Goal: Task Accomplishment & Management: Manage account settings

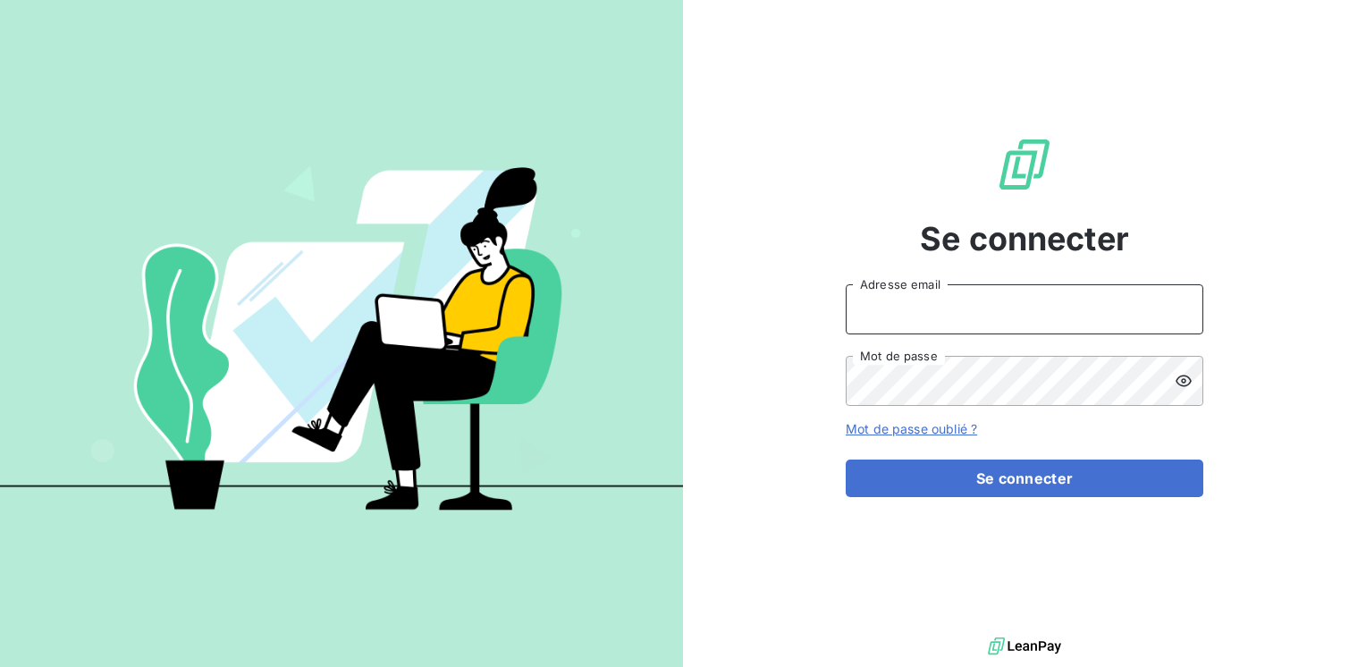
click at [934, 313] on input "Adresse email" at bounding box center [1025, 309] width 358 height 50
type input "[EMAIL_ADDRESS][PERSON_NAME][DOMAIN_NAME]"
click at [846, 460] on button "Se connecter" at bounding box center [1025, 479] width 358 height 38
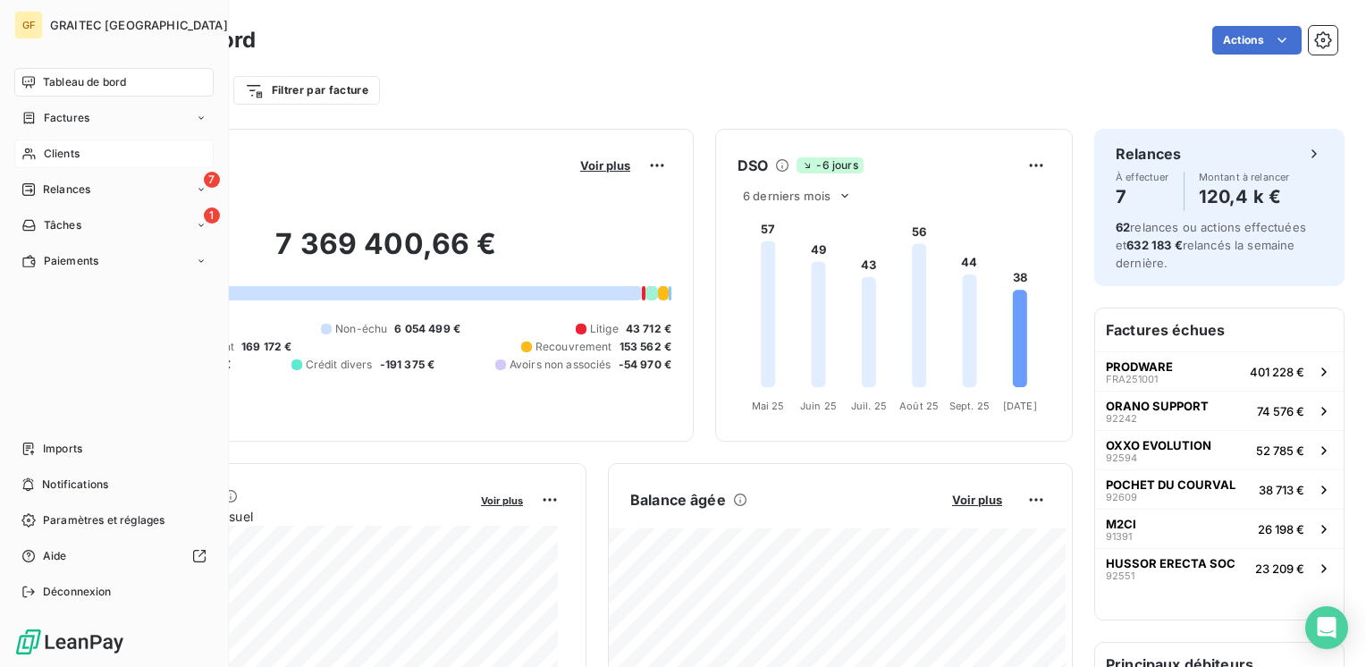
click at [50, 148] on span "Clients" at bounding box center [62, 154] width 36 height 16
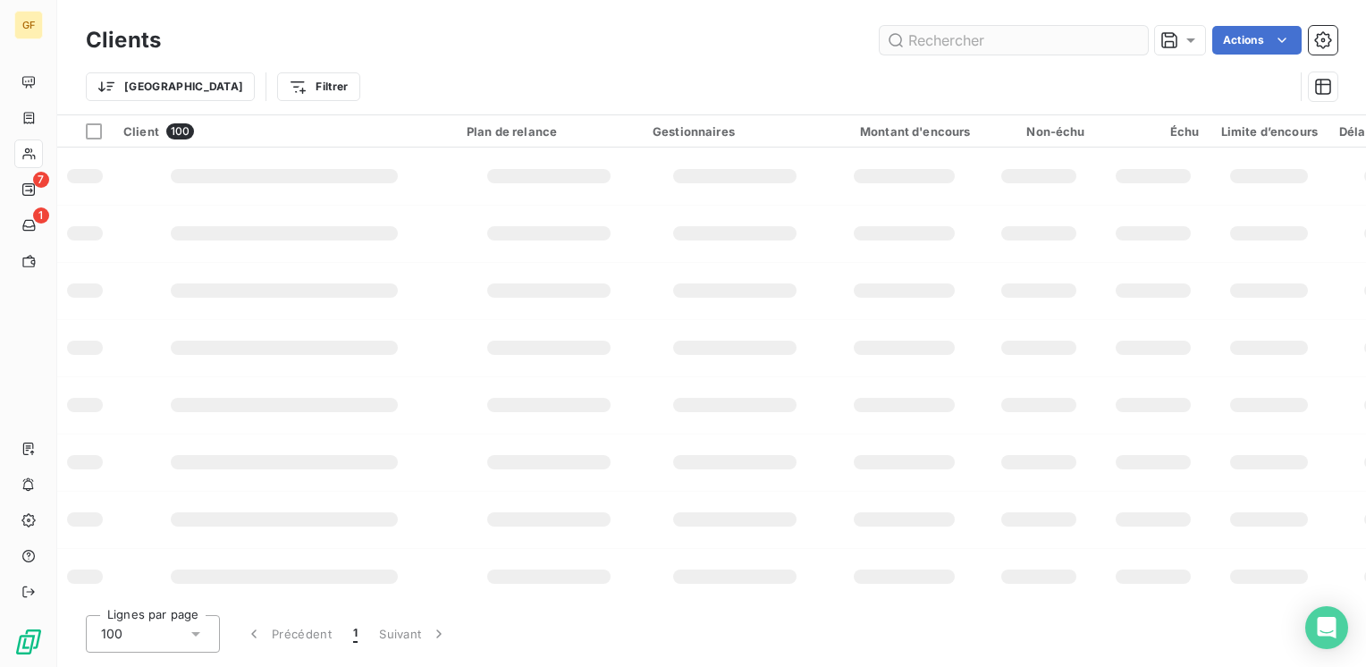
click at [957, 38] on input "text" at bounding box center [1014, 40] width 268 height 29
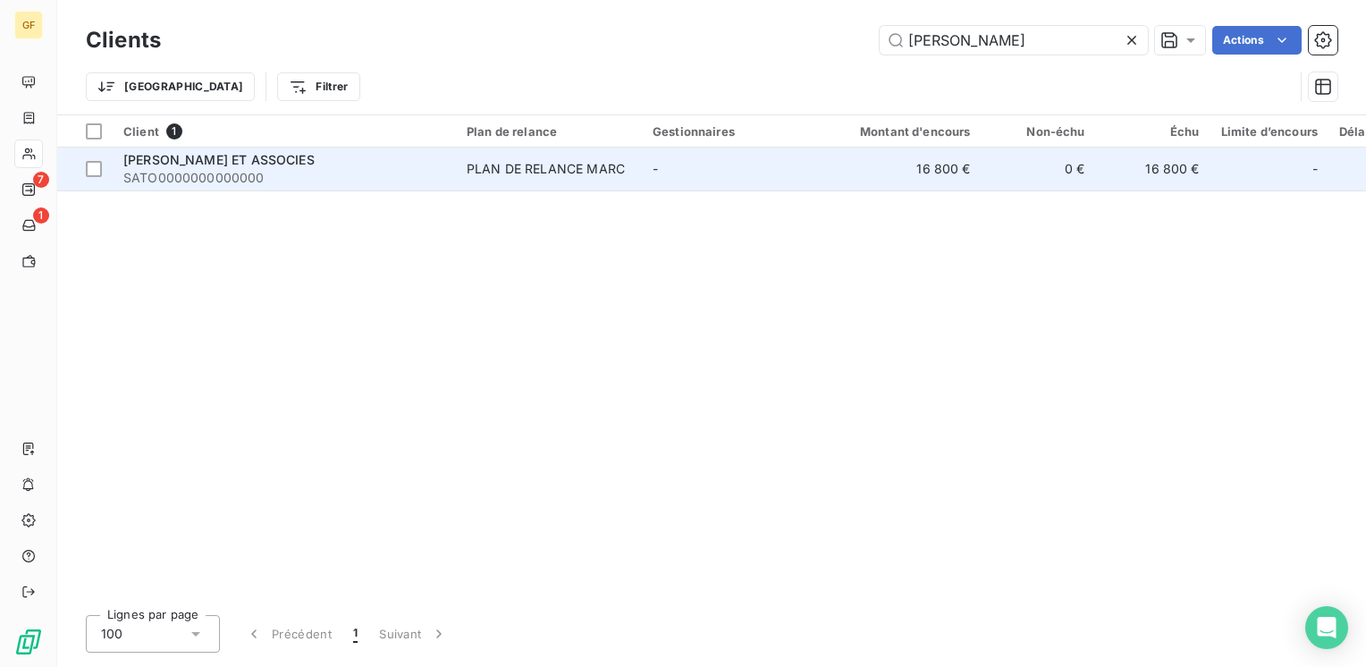
type input "[PERSON_NAME]"
click at [218, 159] on span "[PERSON_NAME] ET ASSOCIES" at bounding box center [218, 159] width 191 height 15
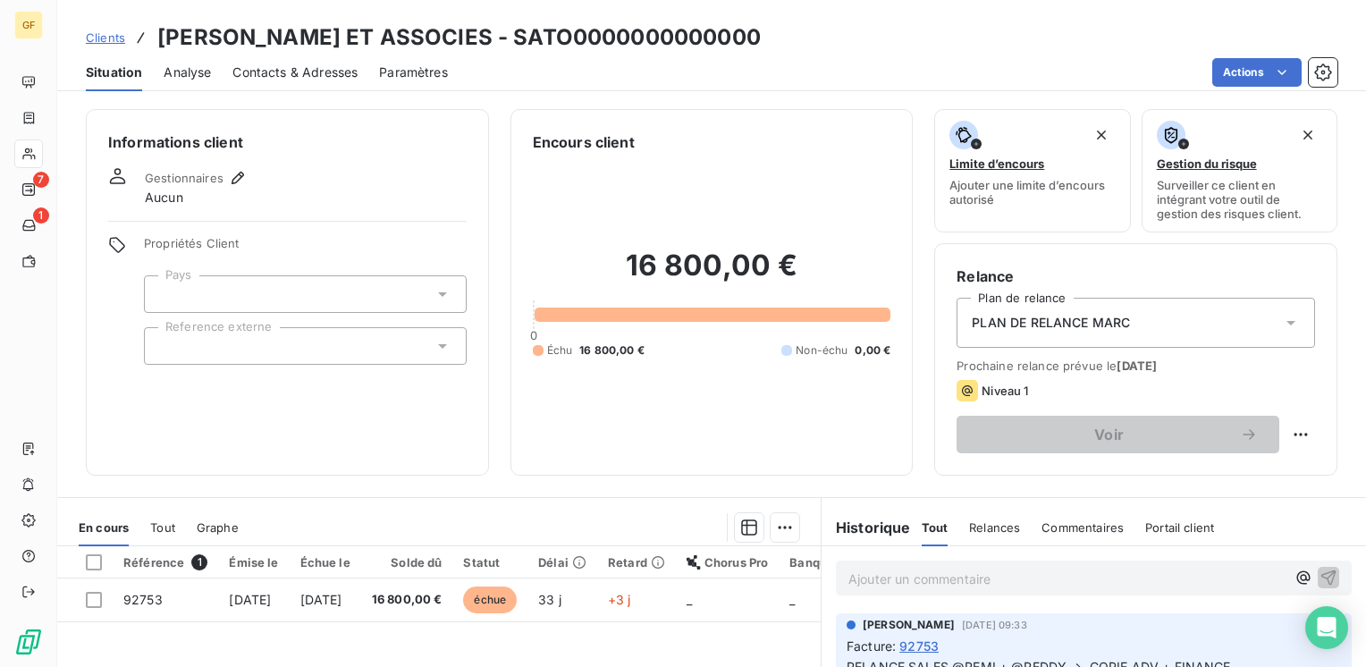
scroll to position [179, 0]
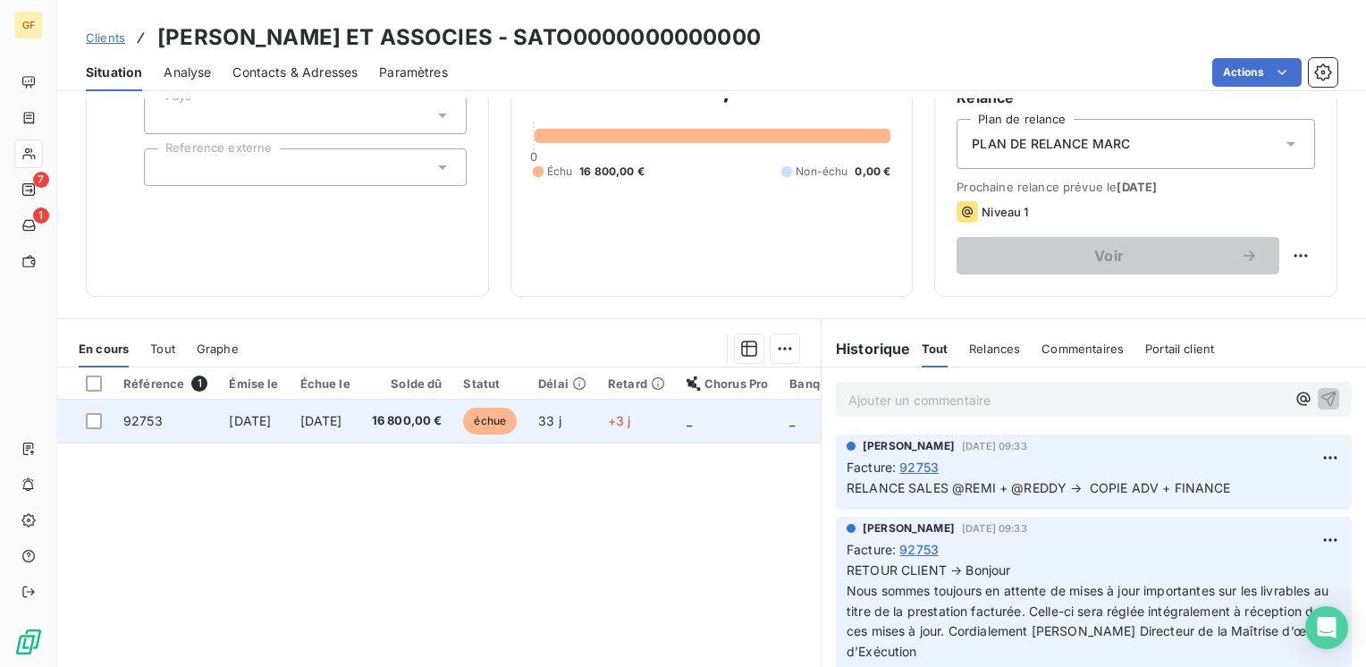
click at [343, 419] on span "[DATE]" at bounding box center [321, 420] width 42 height 15
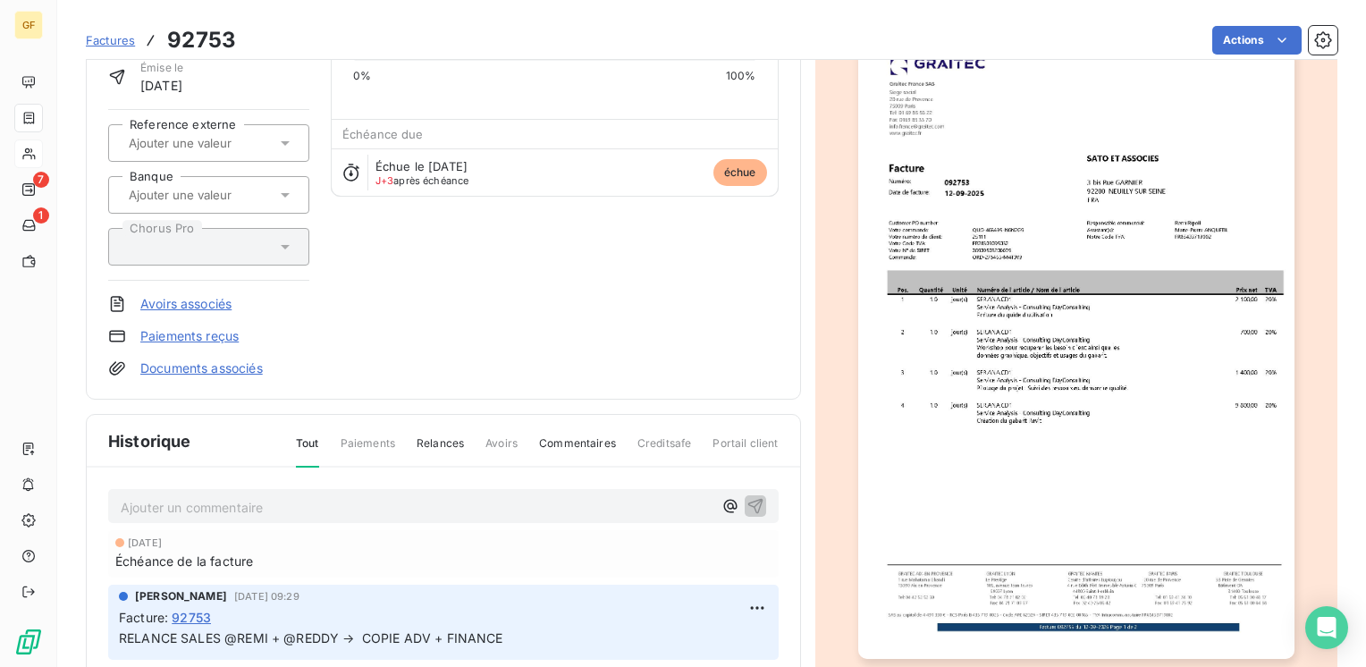
scroll to position [268, 0]
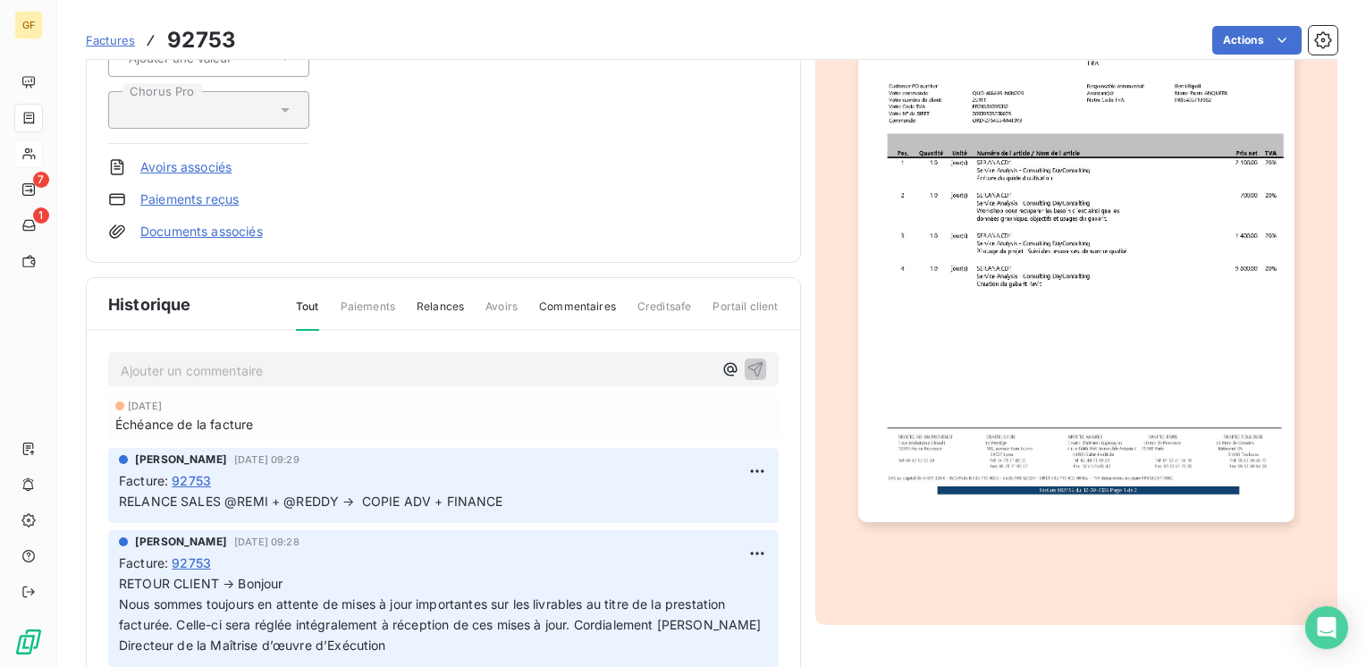
click at [278, 371] on p "Ajouter un commentaire ﻿" at bounding box center [417, 370] width 592 height 22
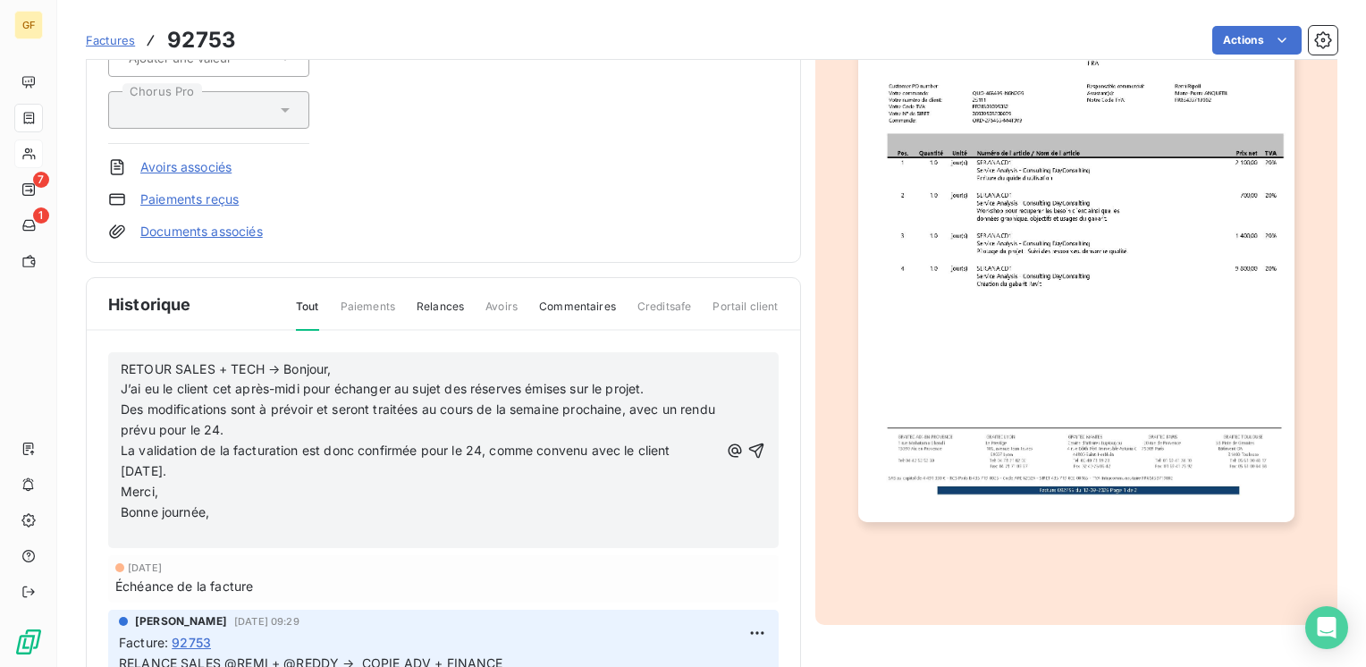
click at [354, 359] on p "RETOUR SALES + TECH → Bonjour," at bounding box center [420, 369] width 598 height 21
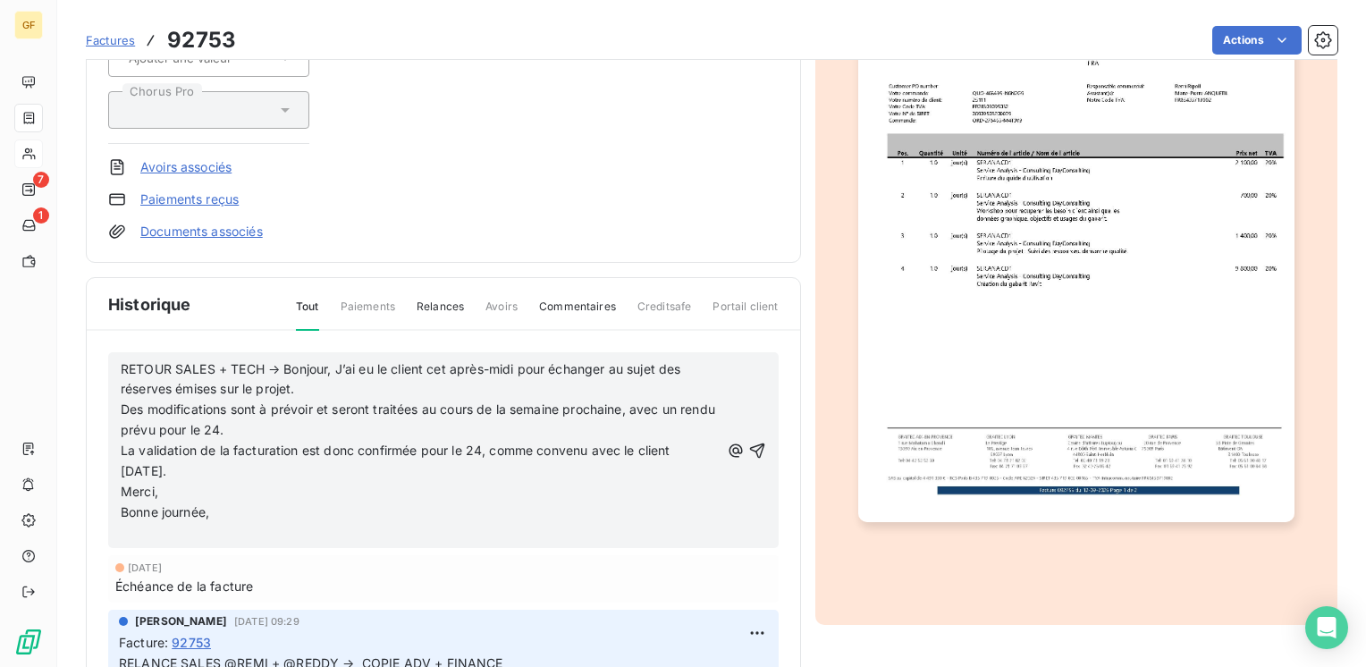
click at [337, 385] on p "RETOUR SALES + TECH → Bonjour, J’ai eu le client cet après-midi pour échanger a…" at bounding box center [420, 379] width 599 height 41
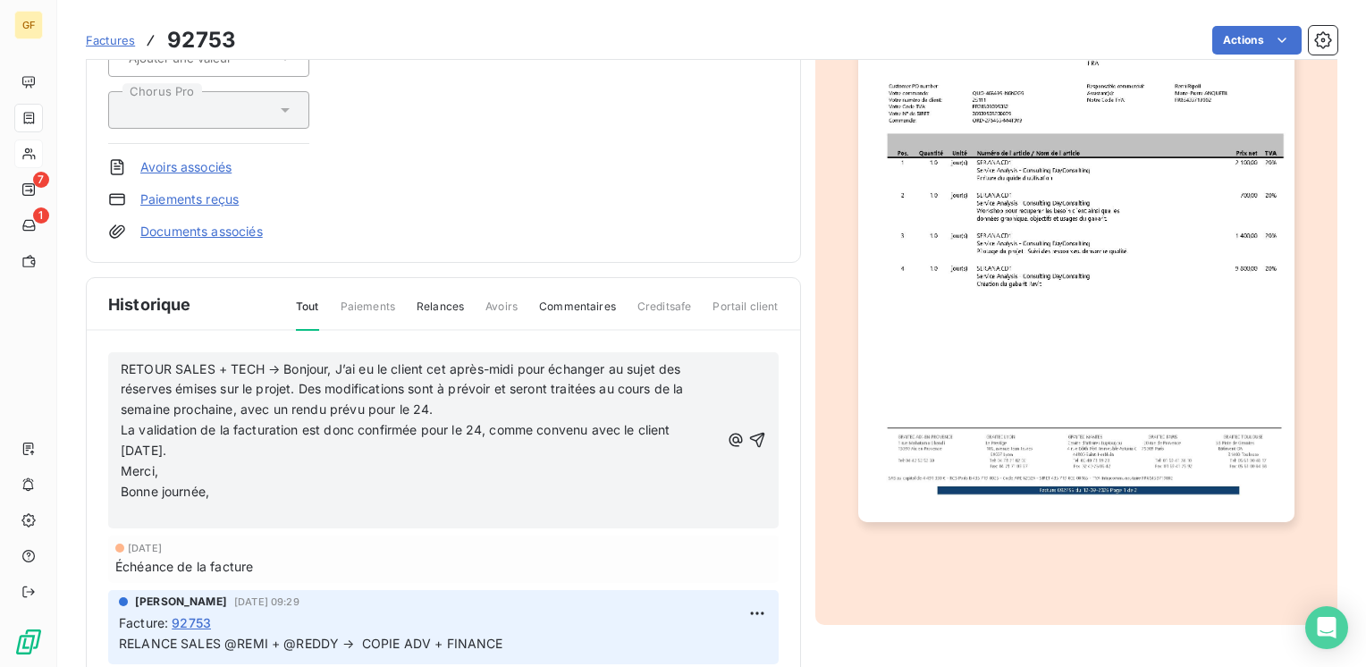
click at [469, 405] on p "RETOUR SALES + TECH → Bonjour, J’ai eu le client cet après-midi pour échanger a…" at bounding box center [420, 390] width 599 height 62
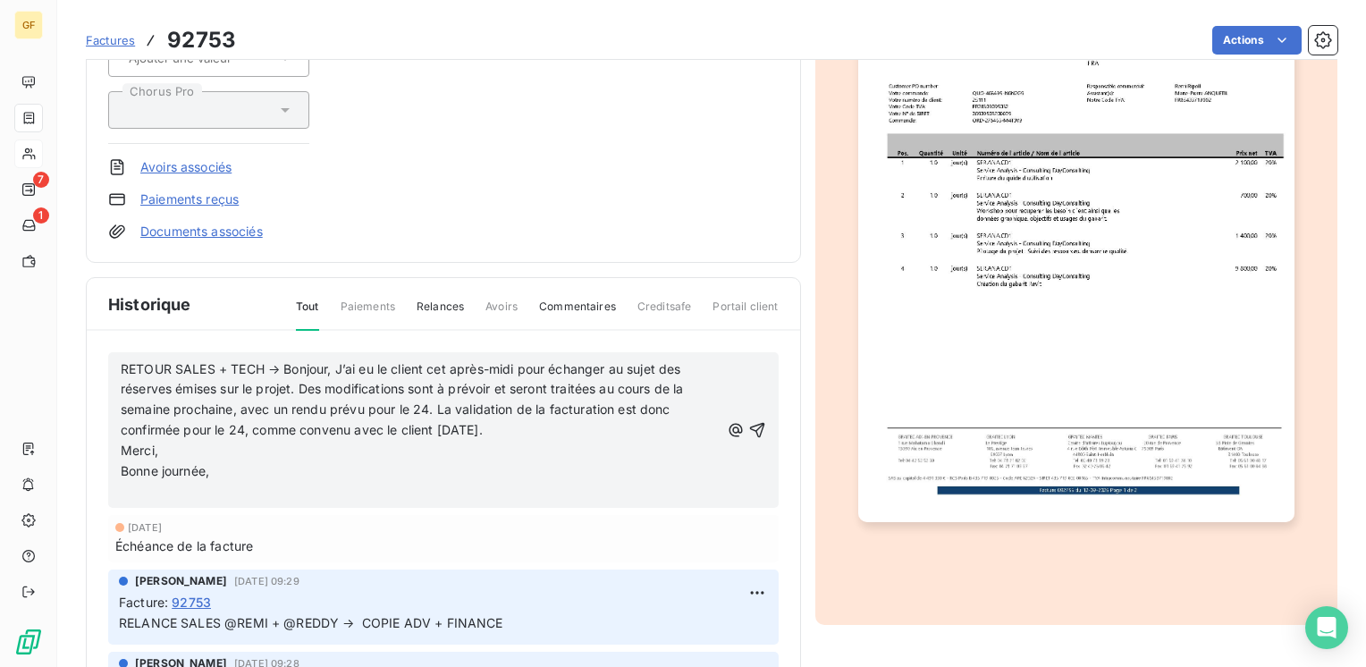
click at [516, 427] on p "RETOUR SALES + TECH → Bonjour, J’ai eu le client cet après-midi pour échanger a…" at bounding box center [420, 400] width 599 height 82
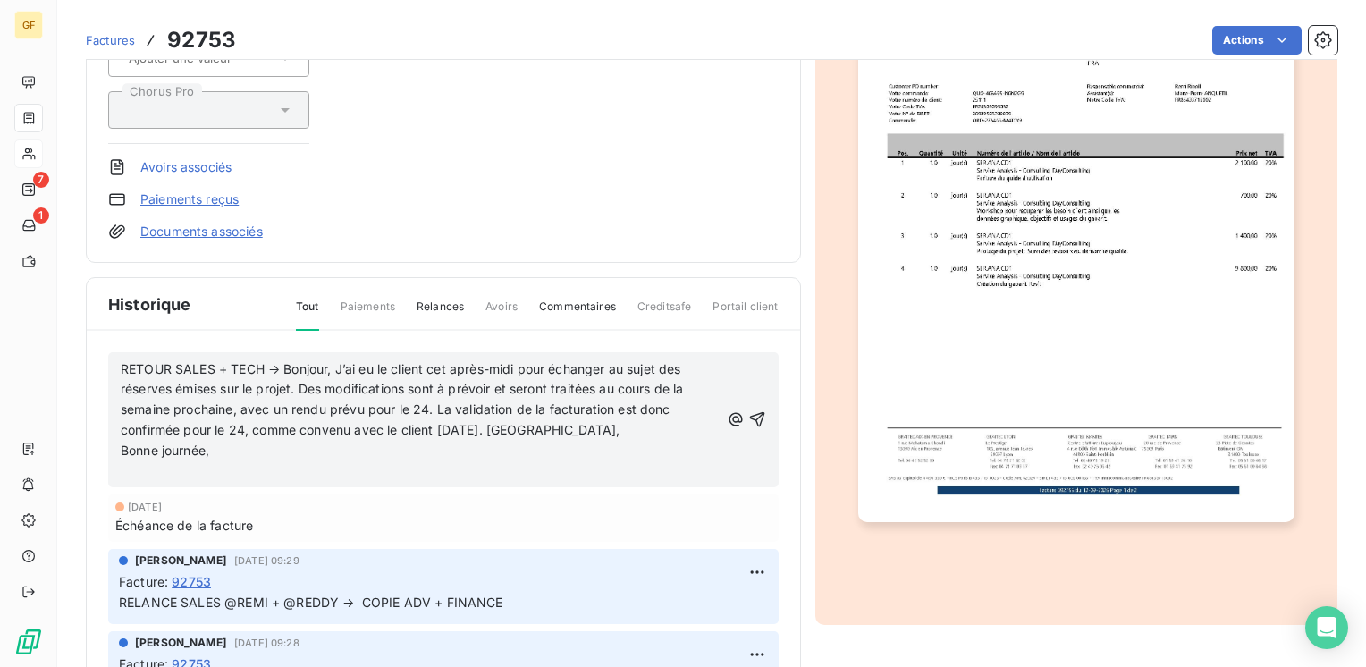
click at [565, 421] on p "RETOUR SALES + TECH → Bonjour, J’ai eu le client cet après-midi pour échanger a…" at bounding box center [420, 400] width 599 height 82
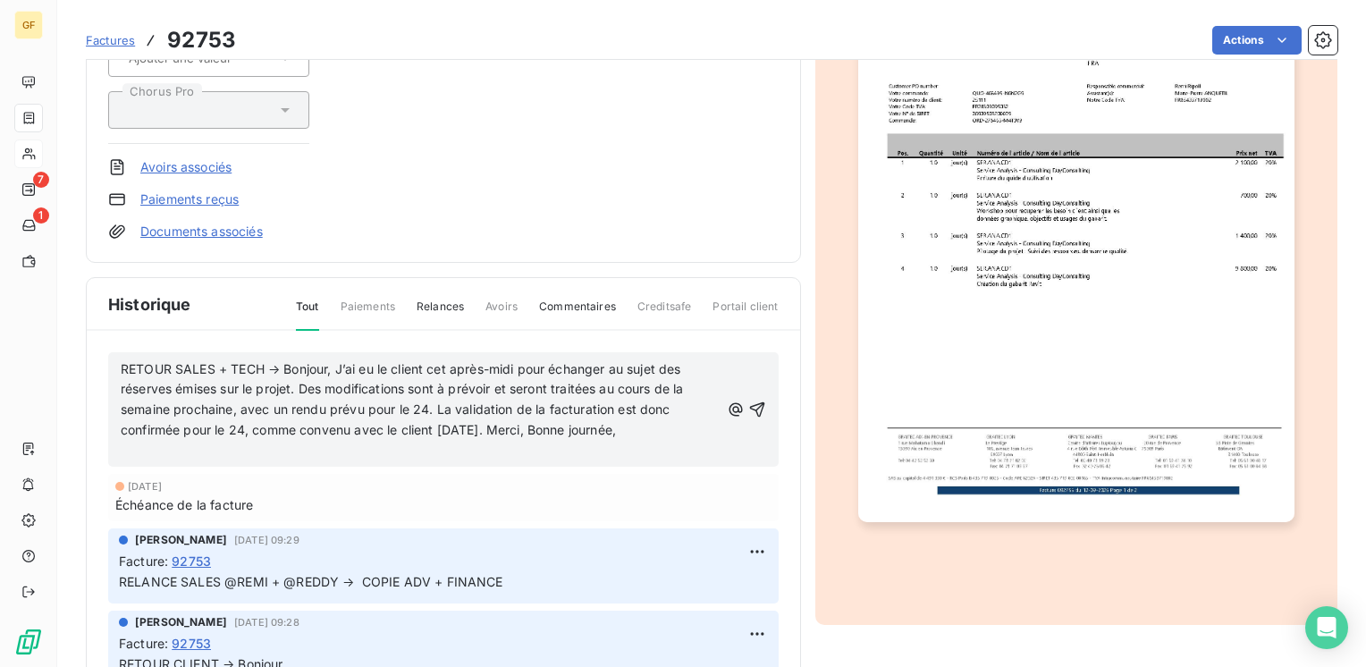
click at [672, 429] on p "RETOUR SALES + TECH → Bonjour, J’ai eu le client cet après-midi pour échanger a…" at bounding box center [420, 400] width 599 height 82
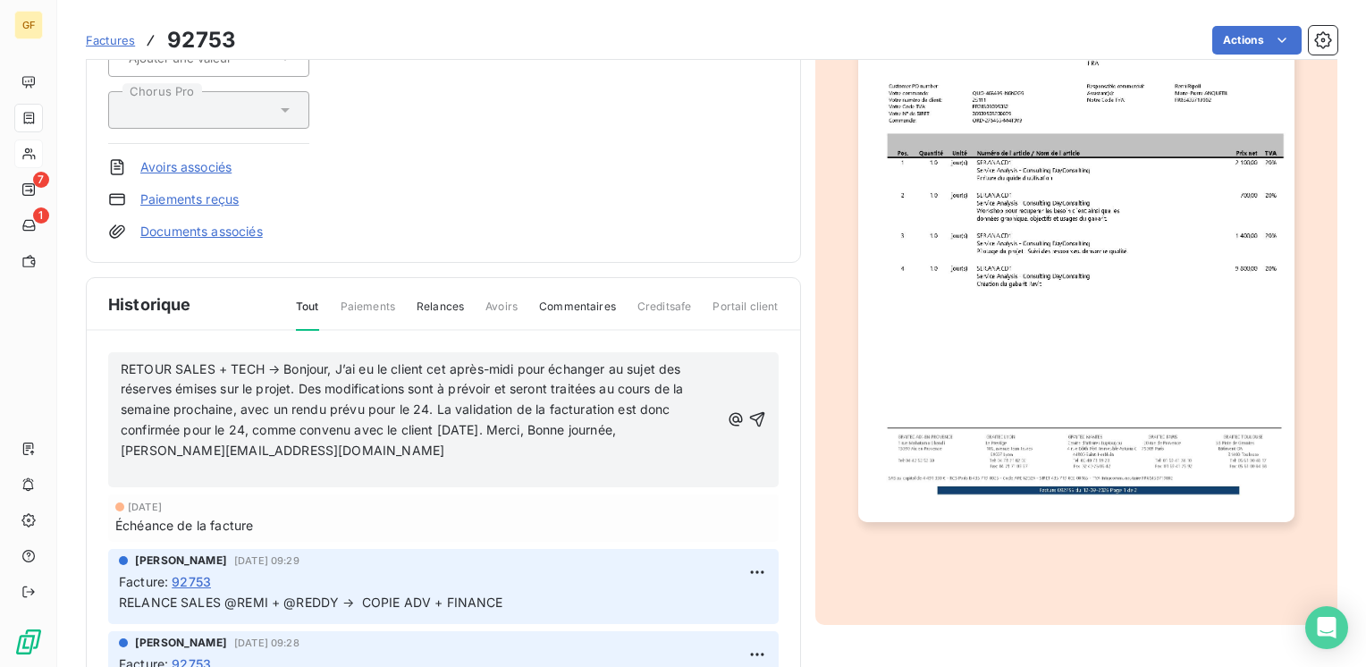
click at [746, 413] on div "RETOUR SALES + TECH → Bonjour, J’ai eu le client cet après-midi pour échanger a…" at bounding box center [443, 419] width 671 height 135
click at [749, 413] on icon "button" at bounding box center [758, 419] width 18 height 18
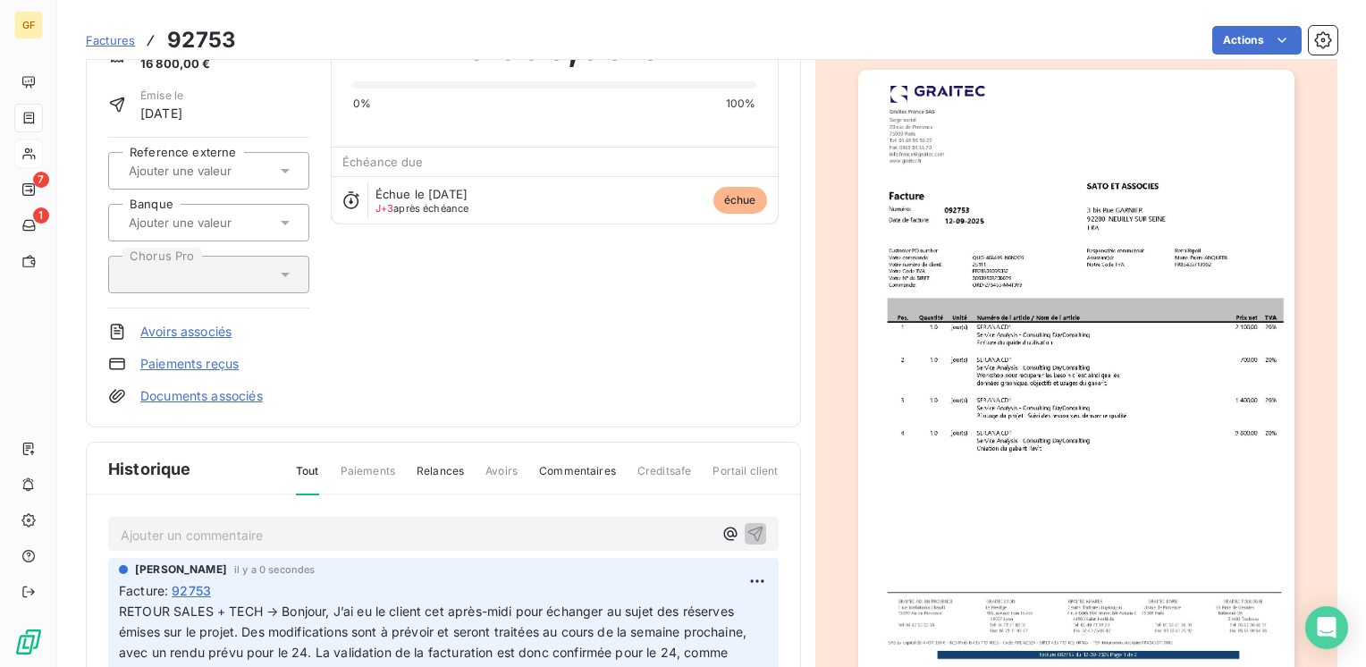
scroll to position [0, 0]
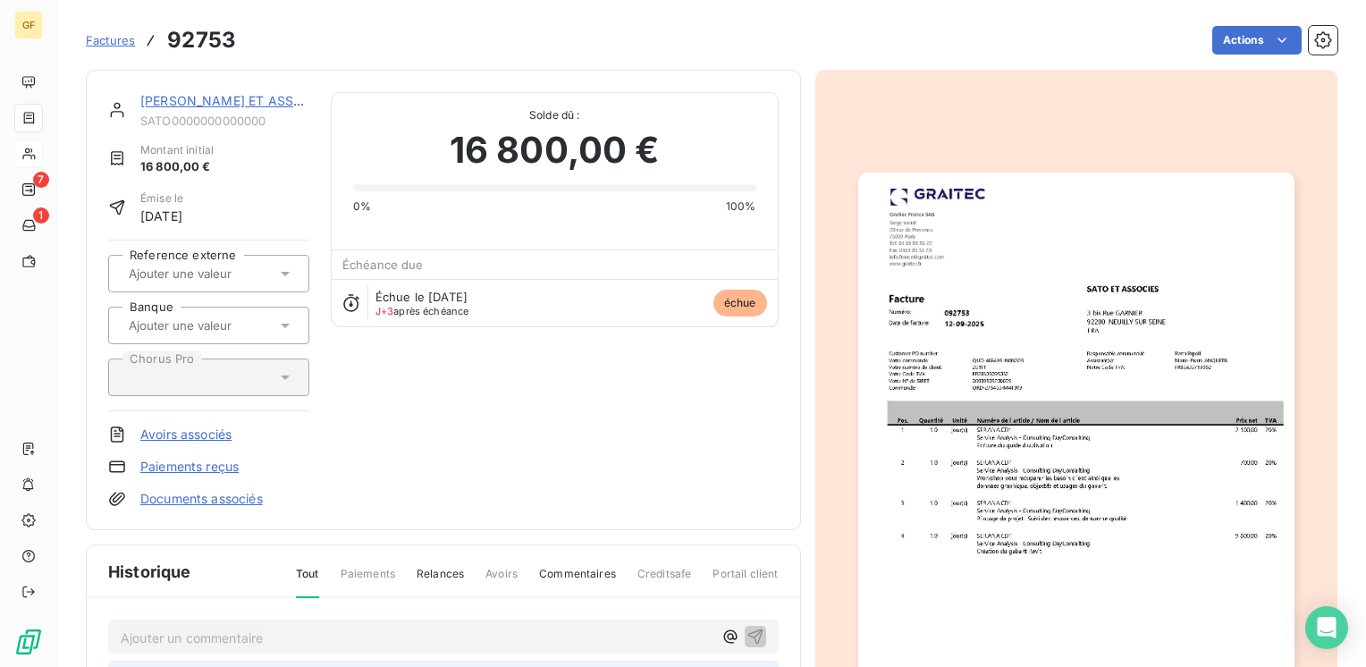
click at [218, 101] on link "[PERSON_NAME] ET ASSOCIES" at bounding box center [235, 100] width 191 height 15
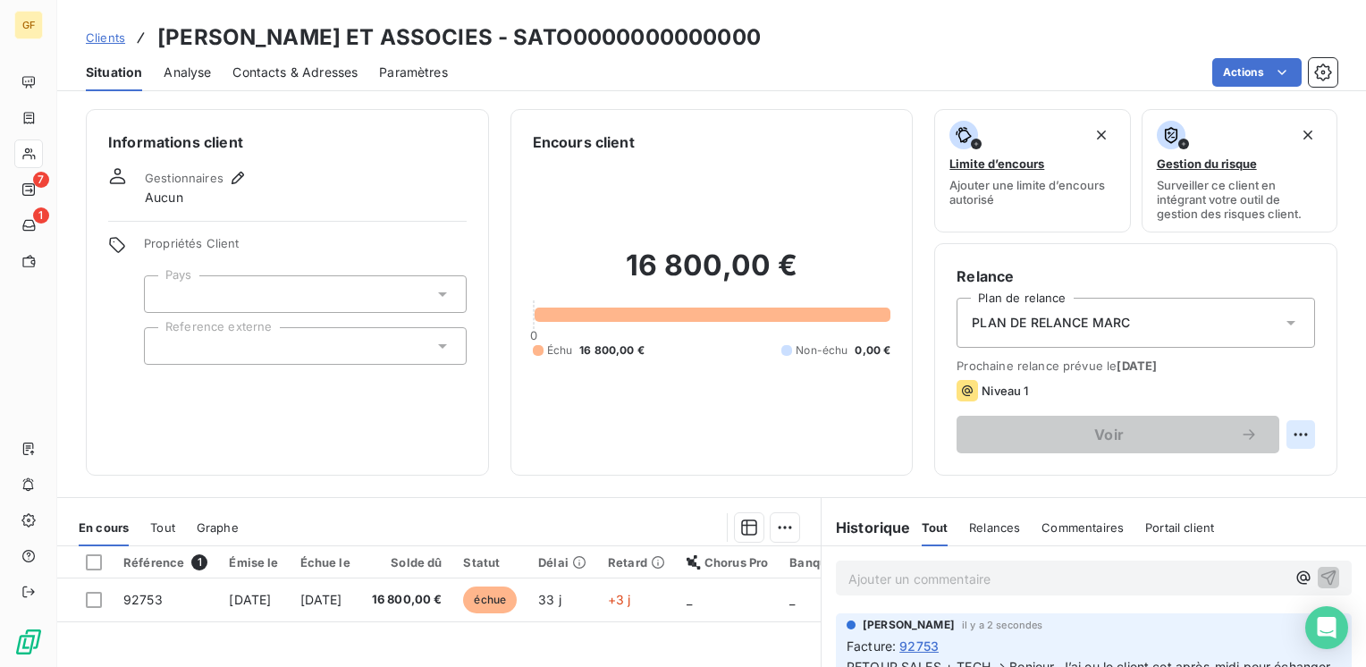
scroll to position [89, 0]
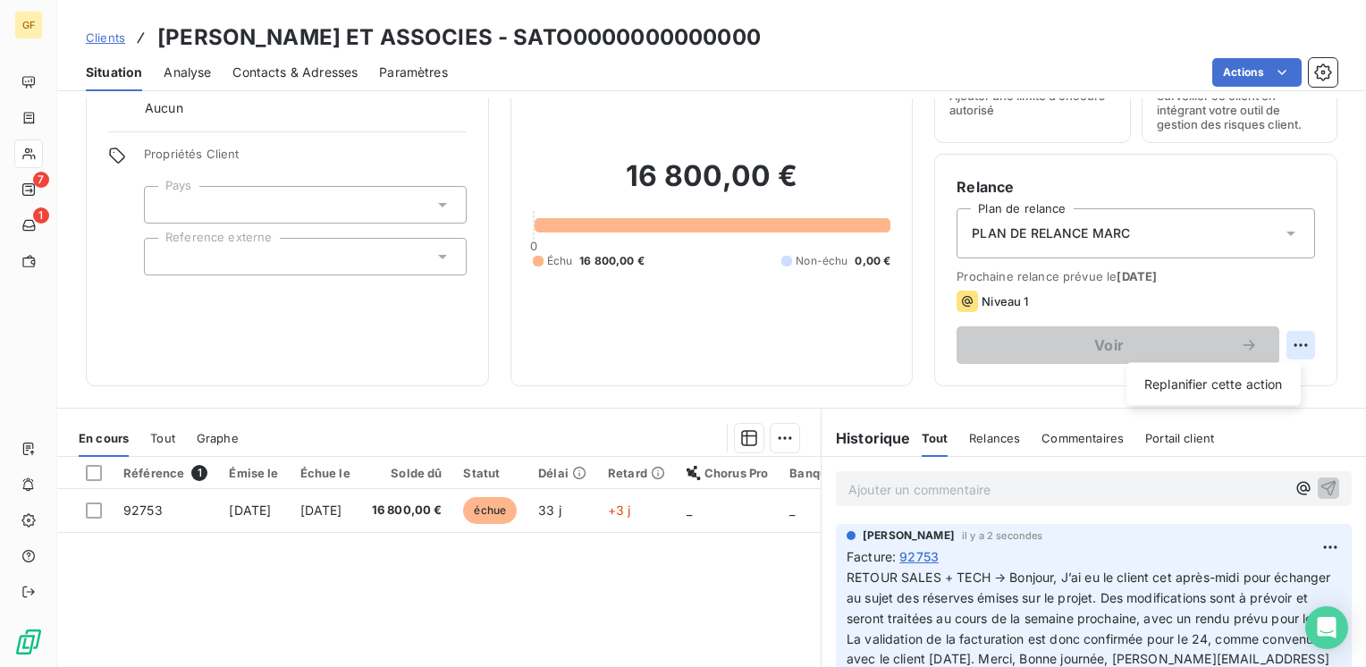
click at [1288, 342] on html "GF 7 1 Clients [PERSON_NAME] ET ASSOCIES - SATO0000000000000 Situation Analyse …" at bounding box center [683, 333] width 1366 height 667
click at [1213, 376] on div "Replanifier cette action" at bounding box center [1214, 384] width 160 height 29
select select "9"
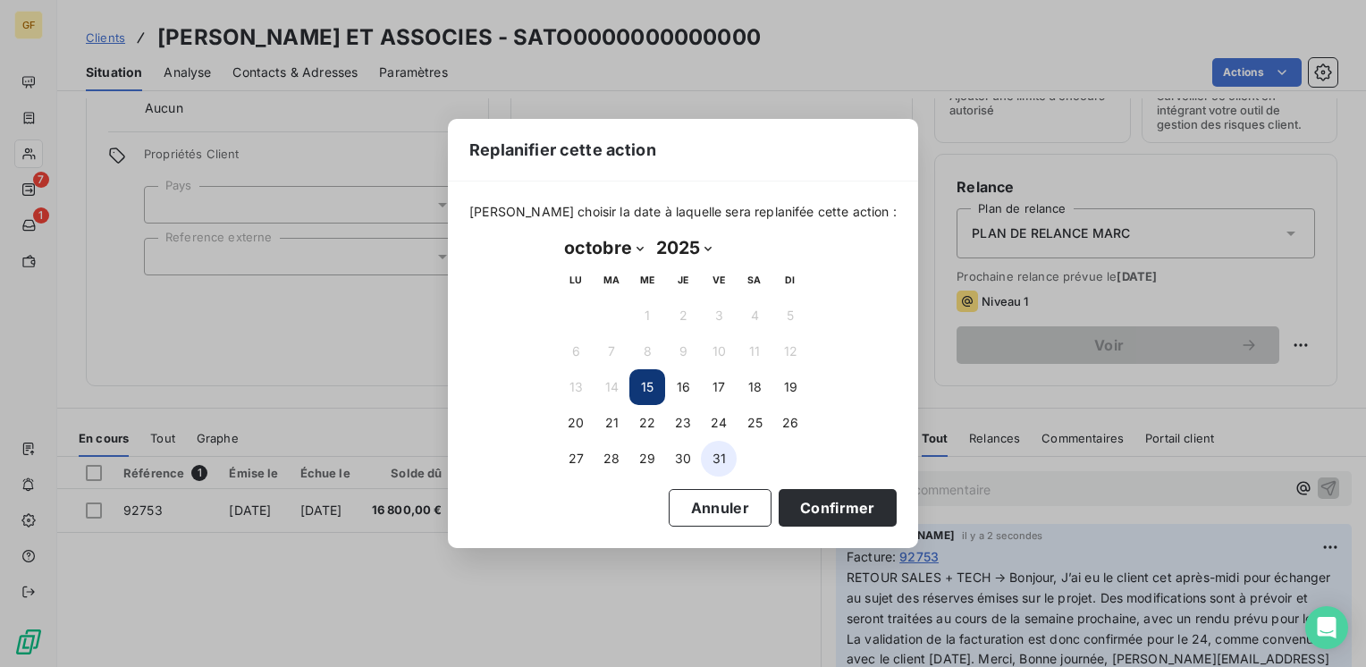
click at [723, 452] on button "31" at bounding box center [719, 459] width 36 height 36
click at [812, 506] on button "Confirmer" at bounding box center [838, 508] width 118 height 38
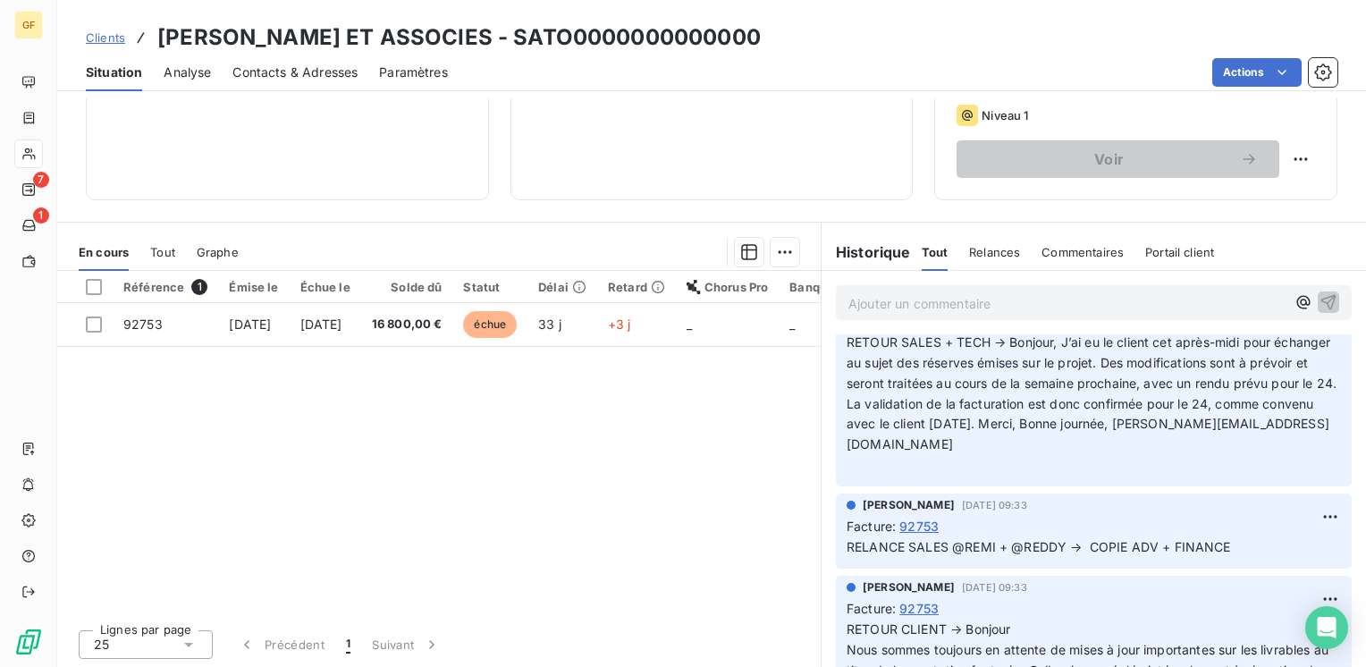
scroll to position [0, 0]
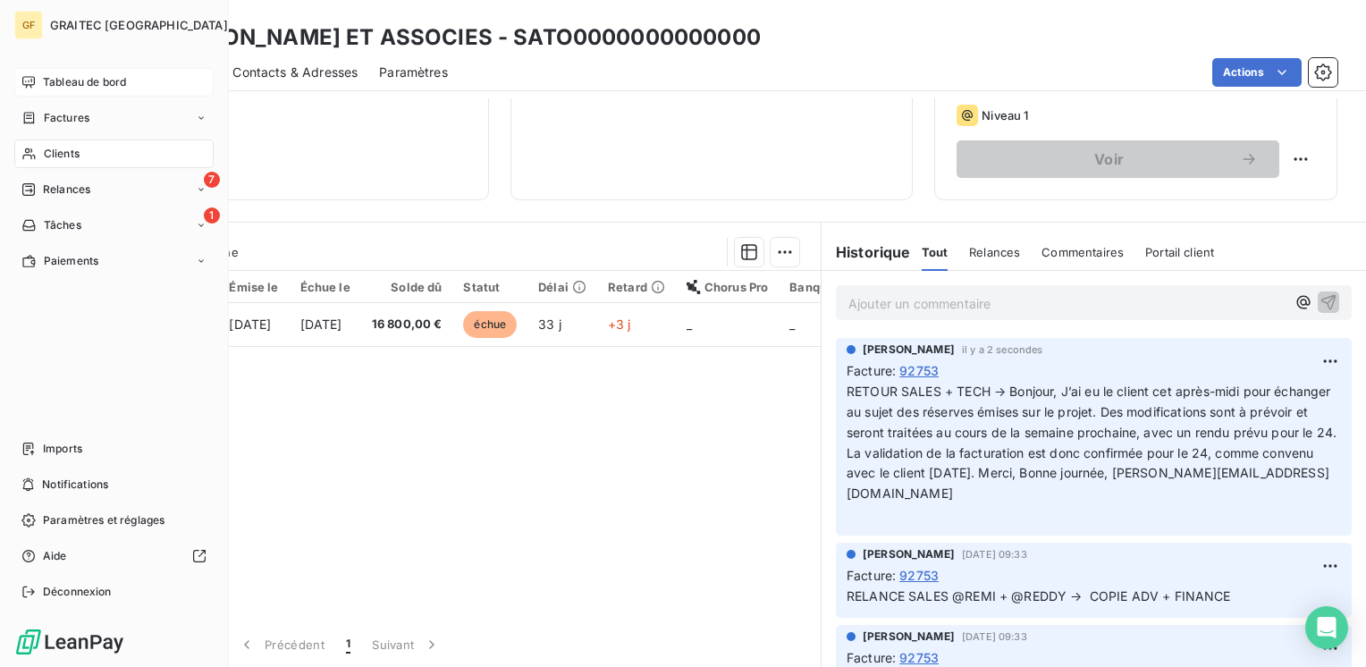
click at [71, 87] on span "Tableau de bord" at bounding box center [84, 82] width 83 height 16
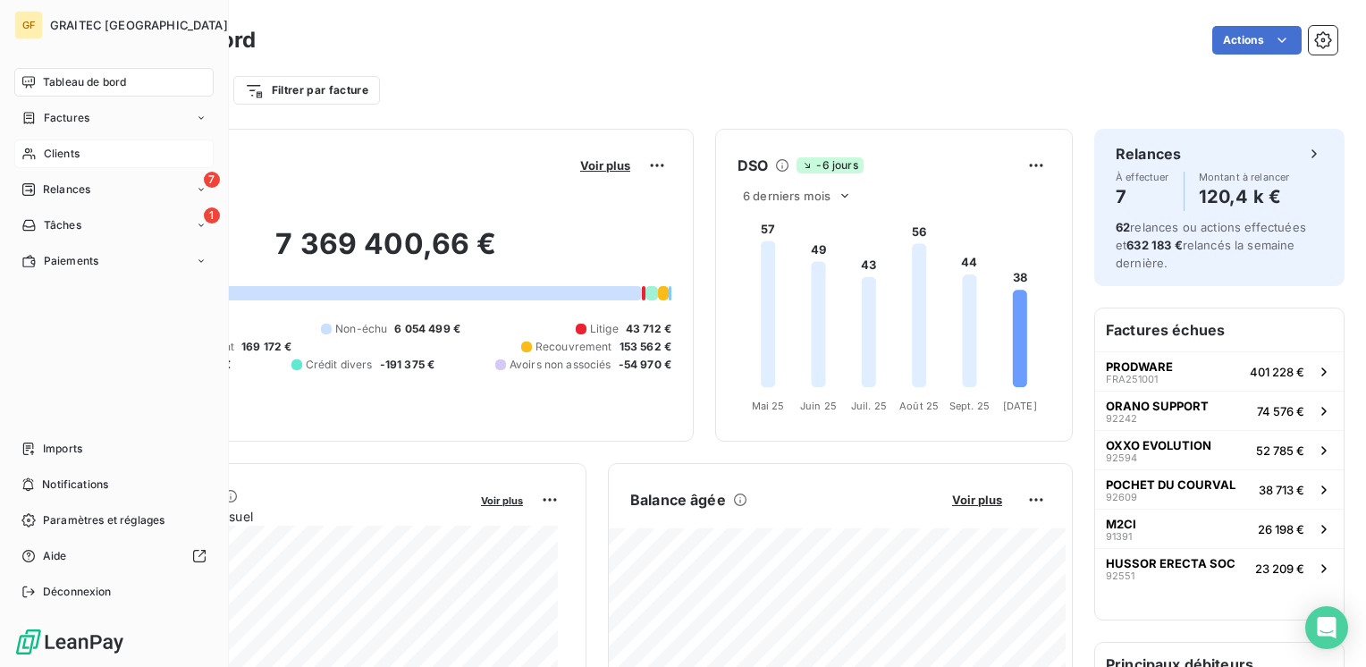
click at [79, 148] on span "Clients" at bounding box center [62, 154] width 36 height 16
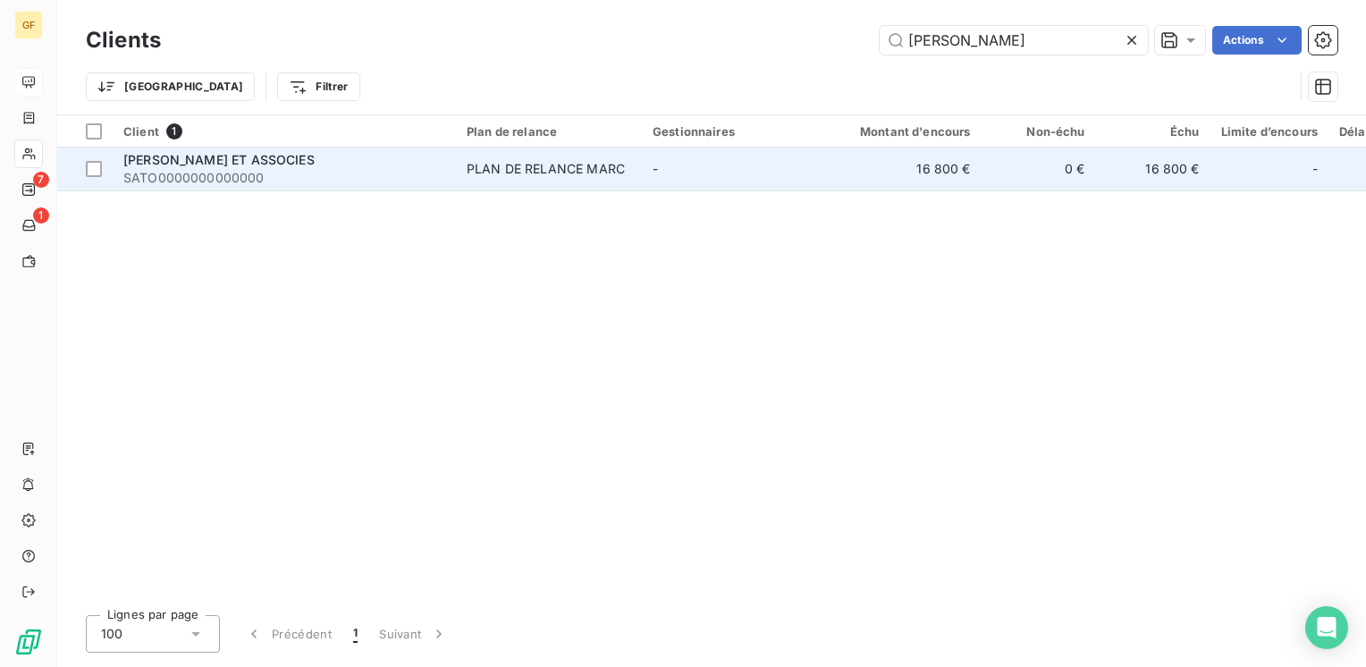
click at [417, 165] on div "[PERSON_NAME] ET ASSOCIES" at bounding box center [284, 160] width 322 height 18
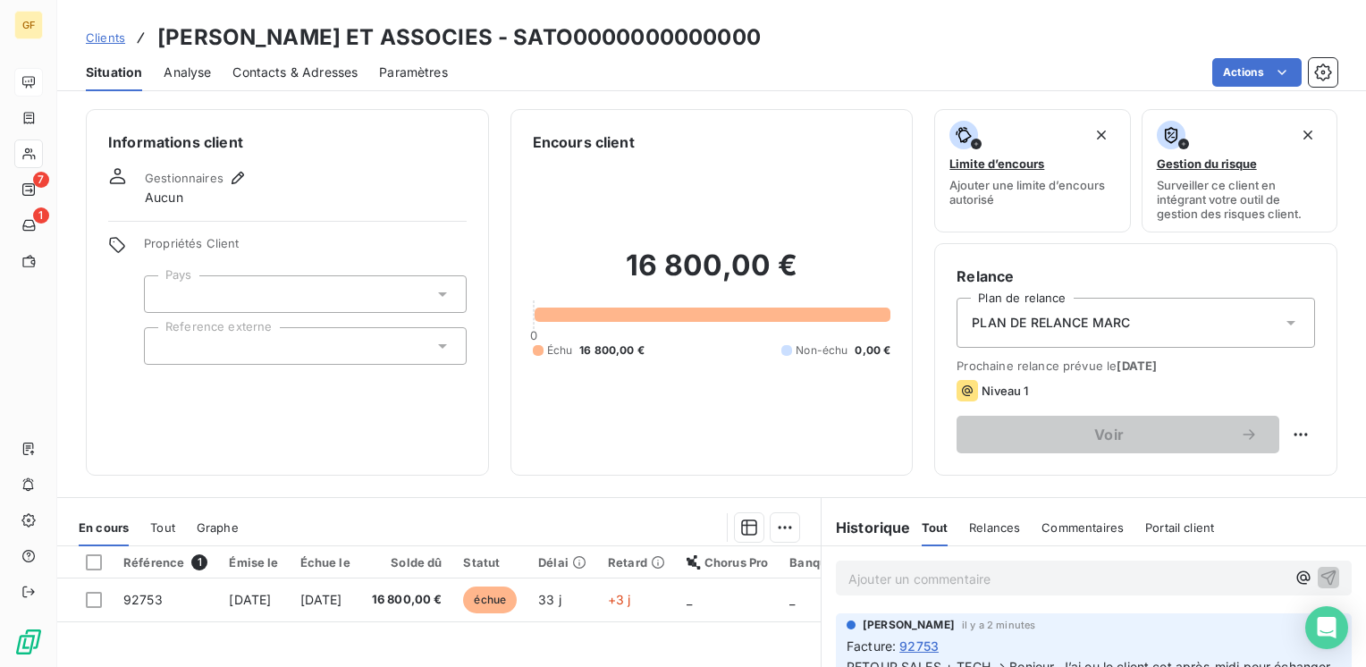
scroll to position [275, 0]
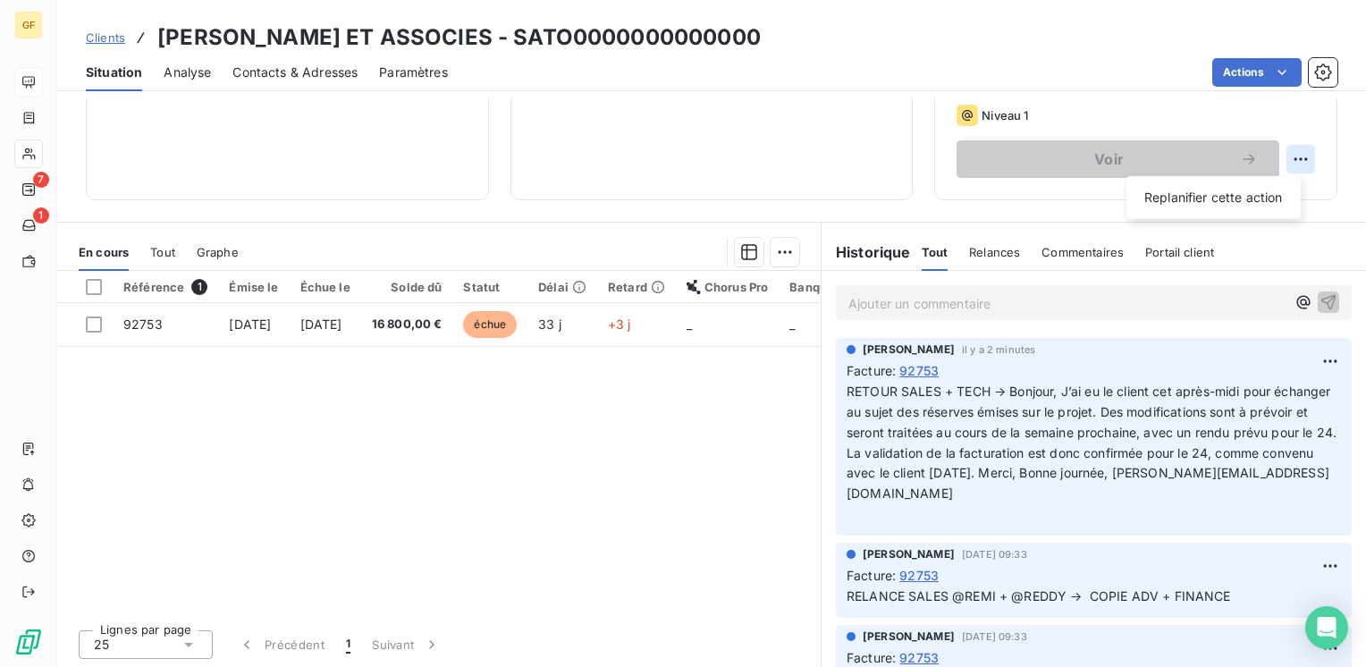
click at [1278, 156] on html "GF 7 1 Clients [PERSON_NAME] ET ASSOCIES - SATO0000000000000 Situation Analyse …" at bounding box center [683, 333] width 1366 height 667
click at [1191, 202] on div "Replanifier cette action" at bounding box center [1214, 197] width 160 height 29
select select "9"
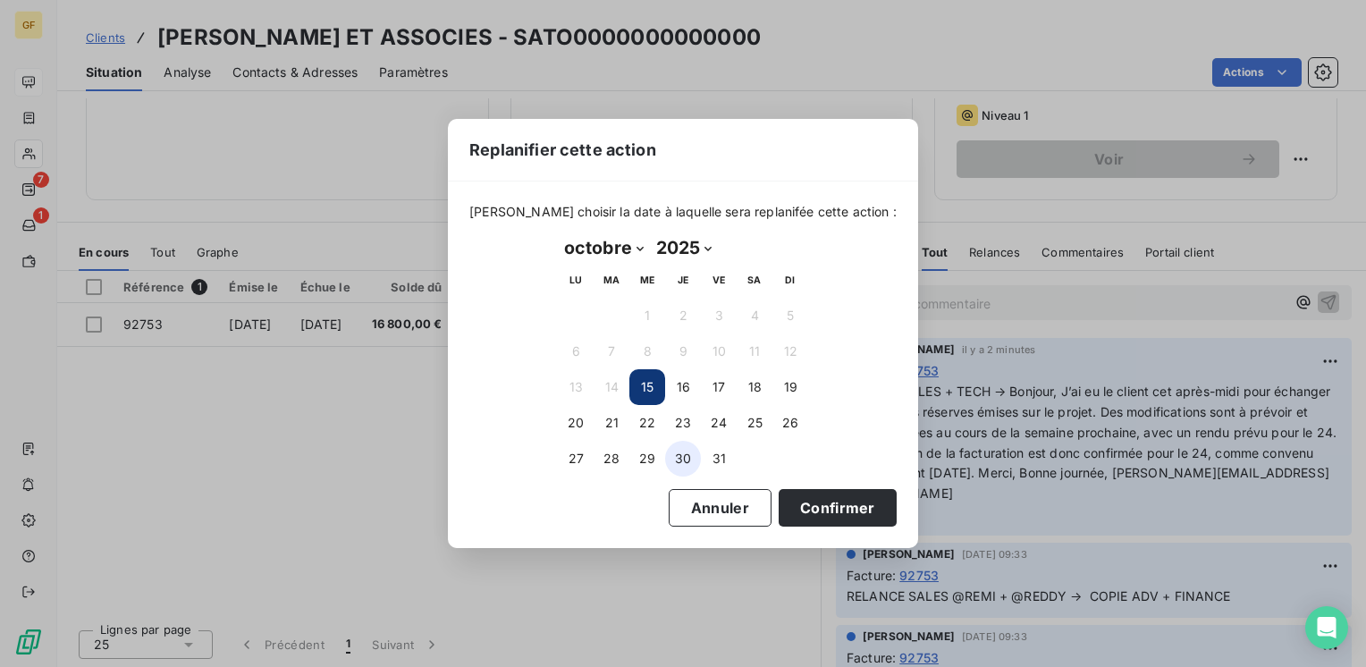
click at [690, 460] on button "30" at bounding box center [683, 459] width 36 height 36
click at [793, 499] on button "Confirmer" at bounding box center [838, 508] width 118 height 38
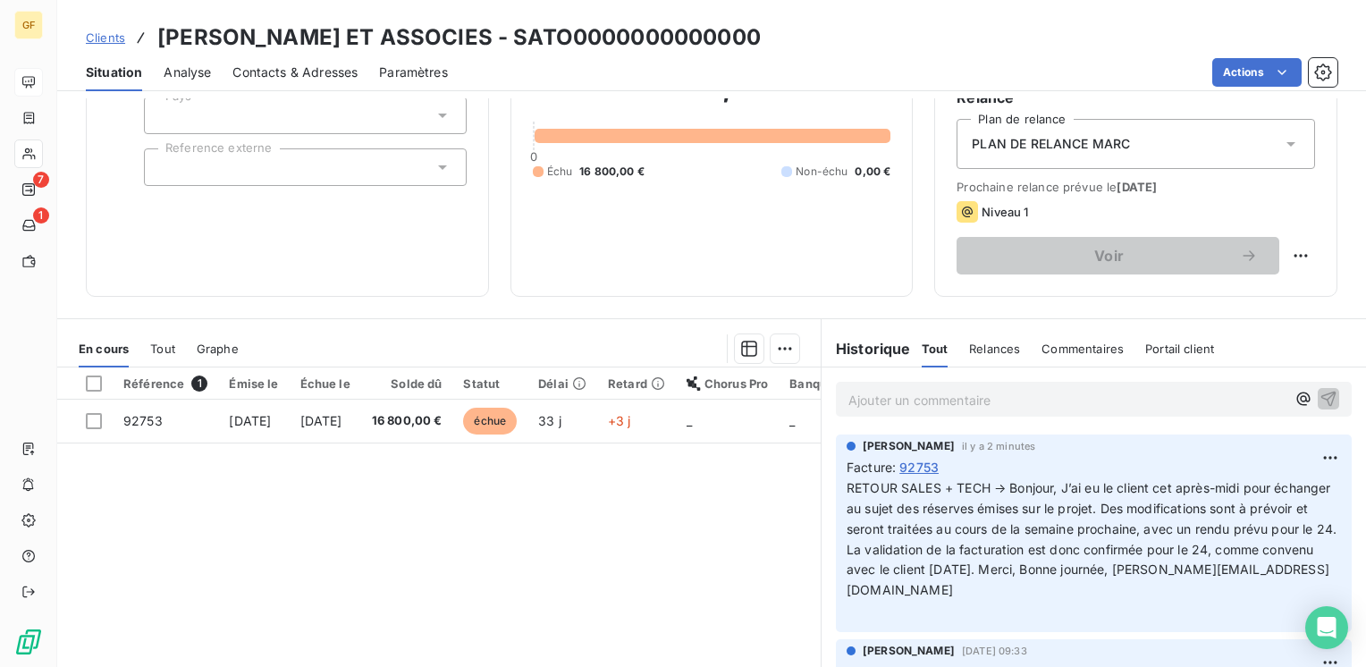
scroll to position [268, 0]
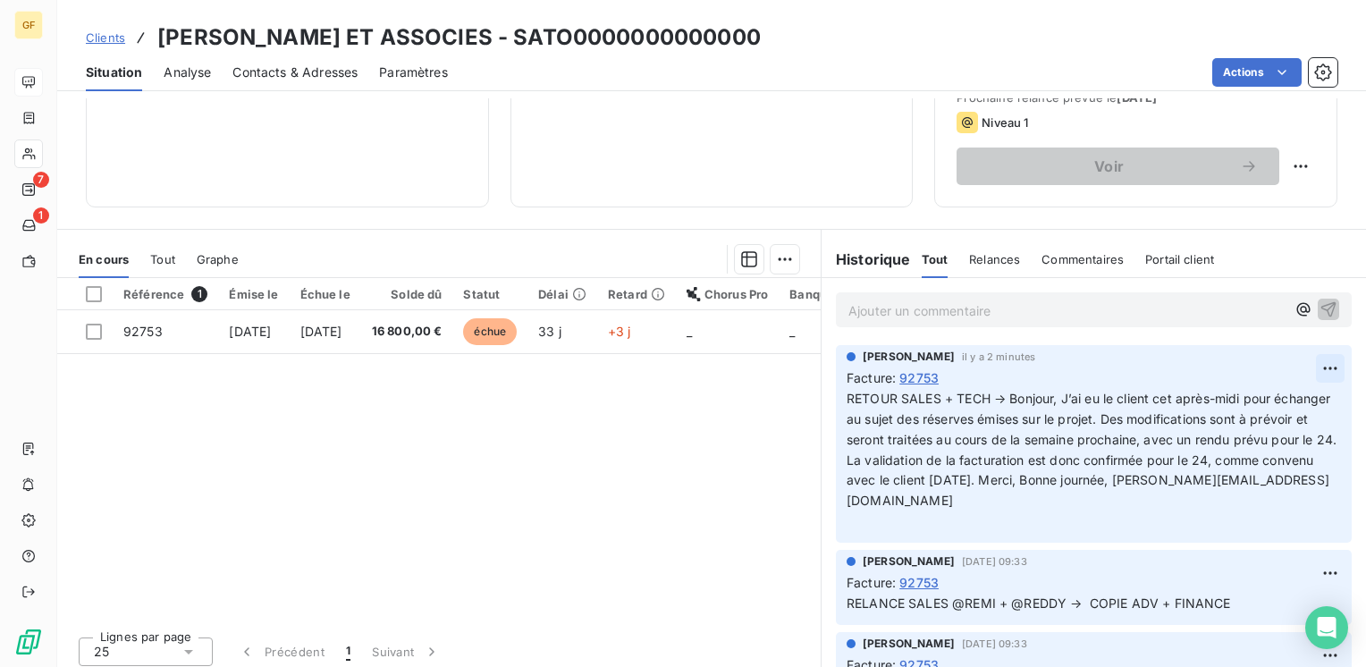
click at [1309, 367] on html "GF 7 1 Clients [PERSON_NAME] ET ASSOCIES - SATO0000000000000 Situation Analyse …" at bounding box center [683, 333] width 1366 height 667
click at [1246, 397] on div "Editer" at bounding box center [1261, 407] width 100 height 29
click at [935, 393] on span "RETOUR SALES + TECH → Bonjour, J’ai eu le client cet après-midi pour échanger a…" at bounding box center [1085, 449] width 476 height 117
click at [987, 395] on span "RETOUR SALES + TECH → Bonjour, J’ai eu le client cet après-midi pour échanger a…" at bounding box center [1085, 449] width 476 height 117
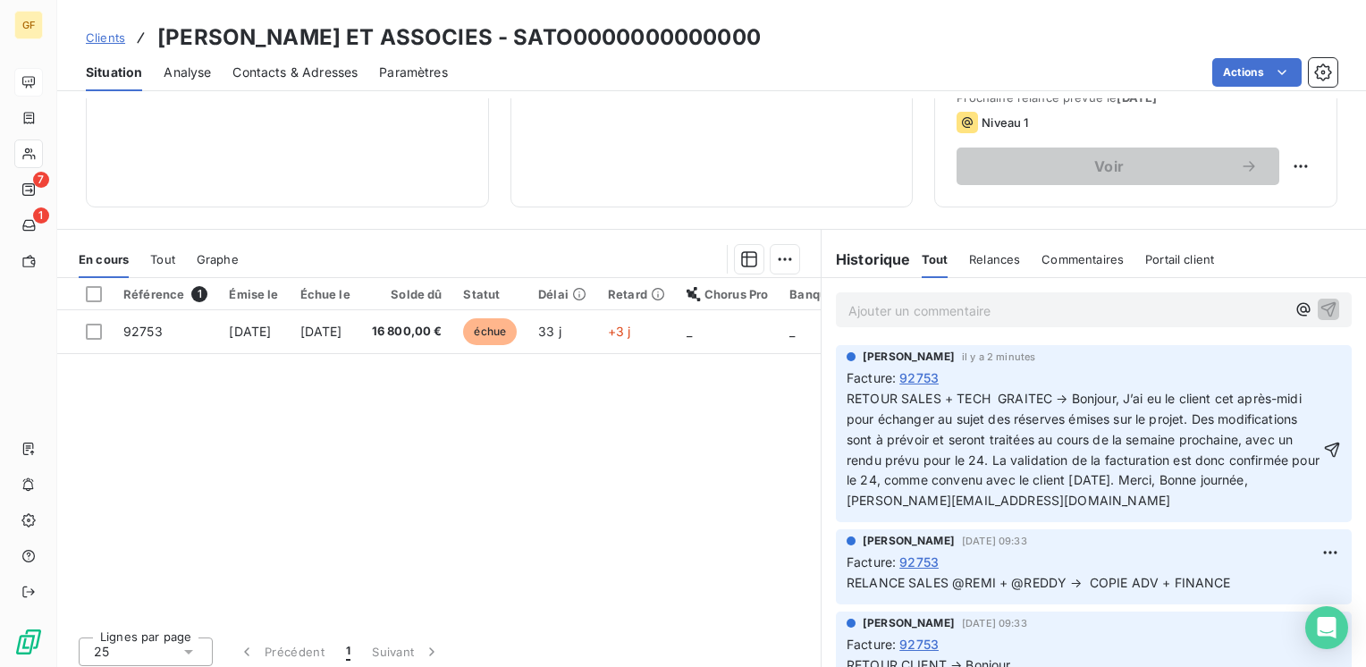
click at [983, 391] on span "RETOUR SALES + TECH GRAITEC → Bonjour, J’ai eu le client cet après-midi pour éc…" at bounding box center [1085, 449] width 477 height 117
click at [1324, 454] on icon "button" at bounding box center [1333, 450] width 18 height 18
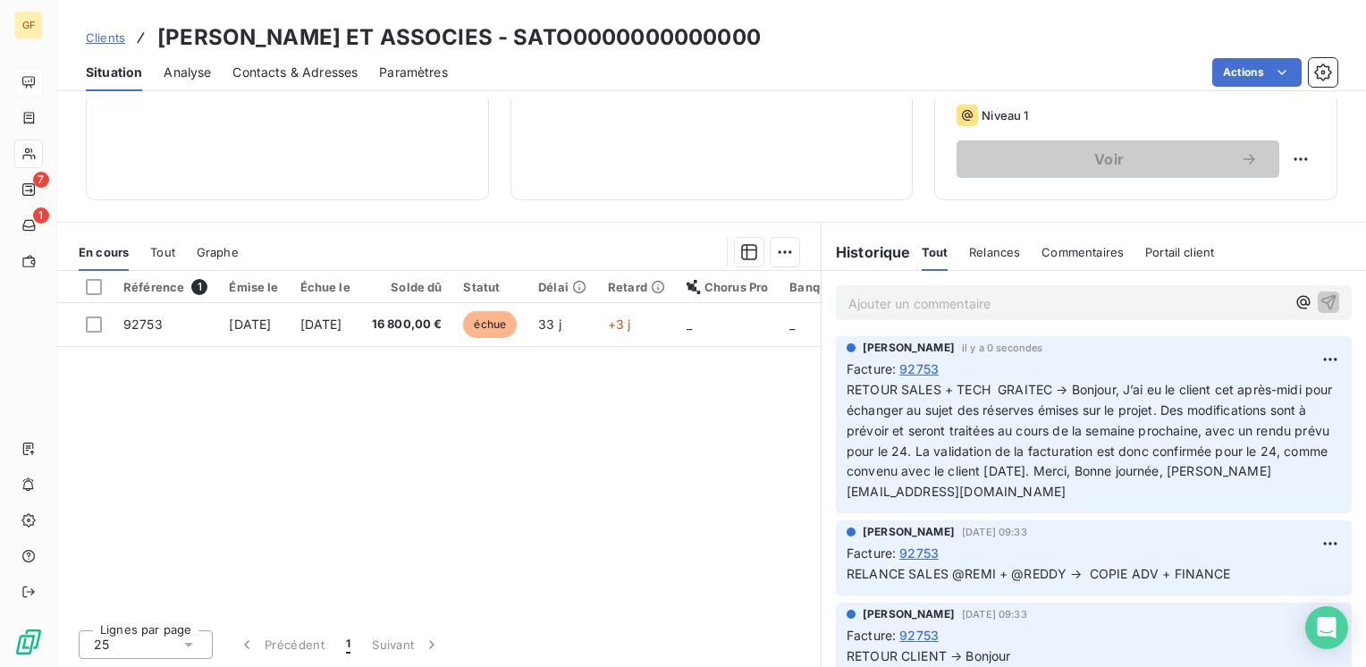
scroll to position [0, 0]
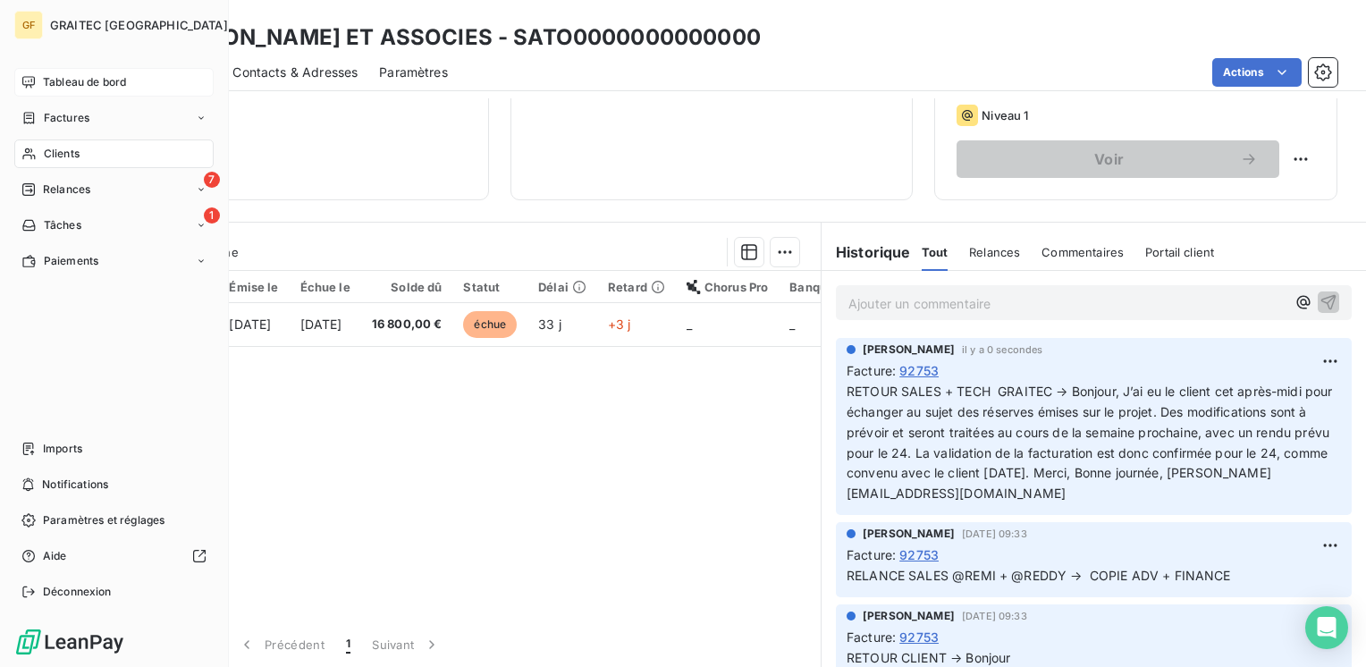
click at [78, 81] on span "Tableau de bord" at bounding box center [84, 82] width 83 height 16
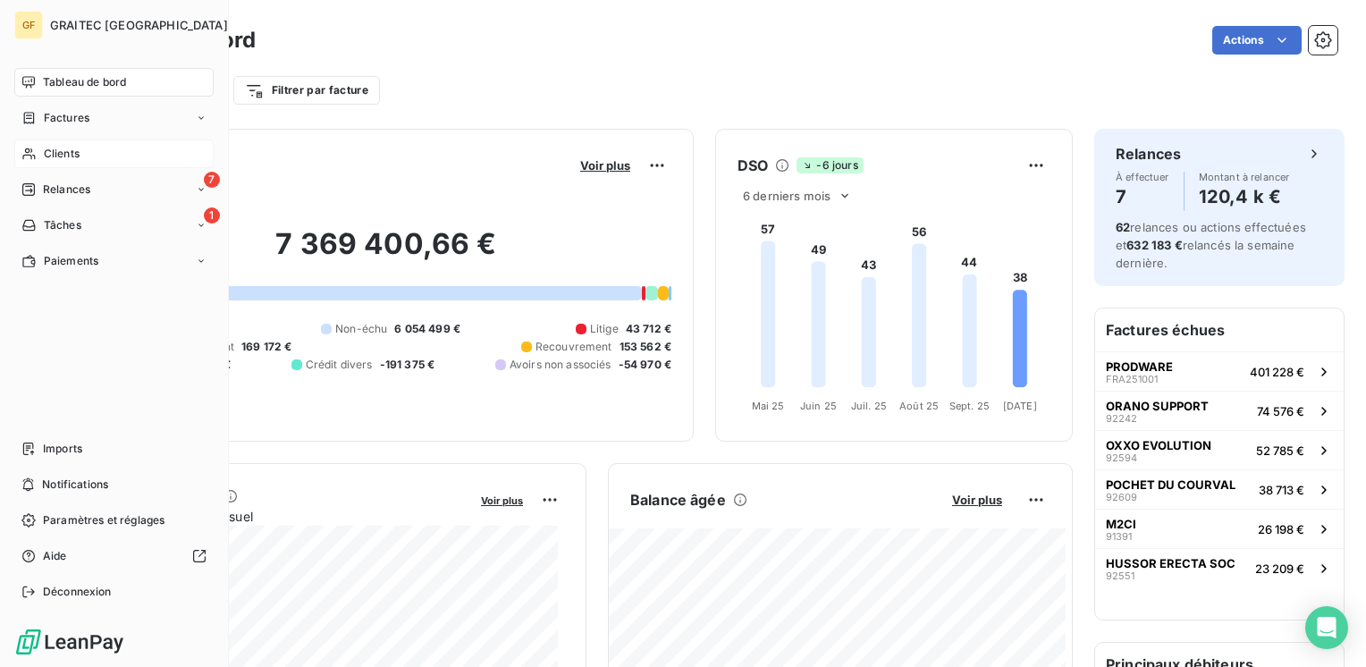
click at [80, 154] on div "Clients" at bounding box center [113, 154] width 199 height 29
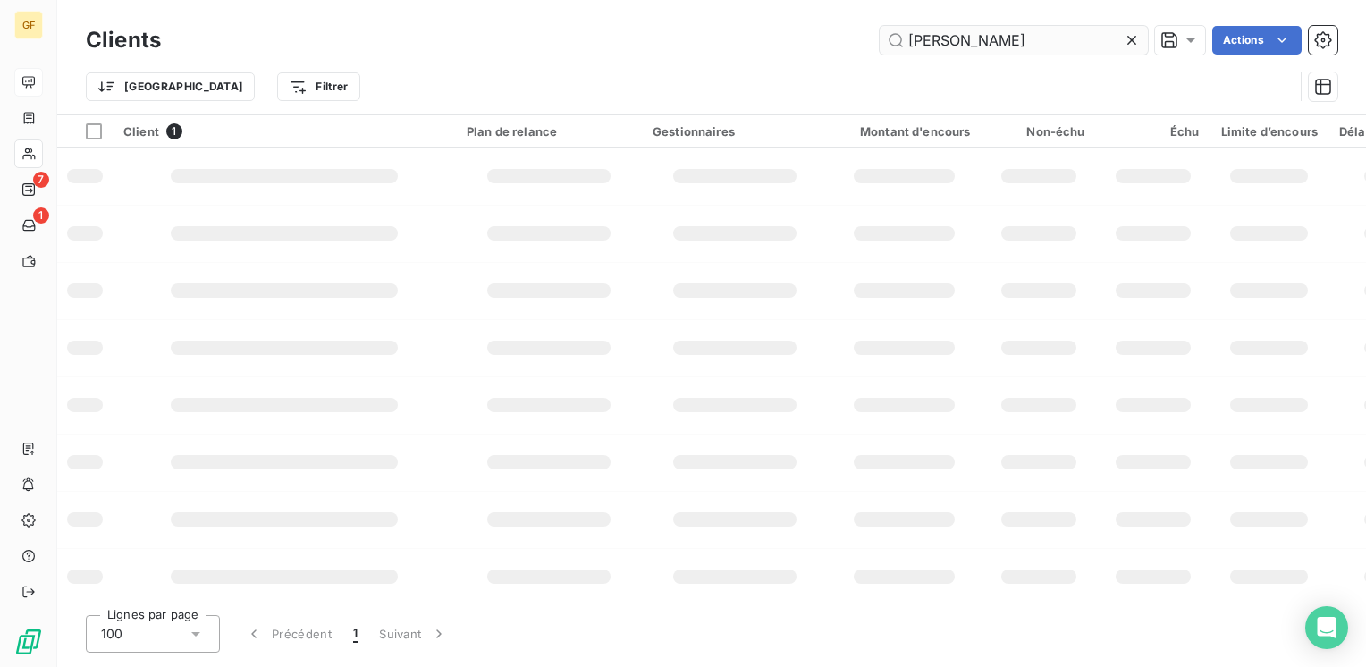
click at [1132, 31] on div at bounding box center [1135, 40] width 25 height 29
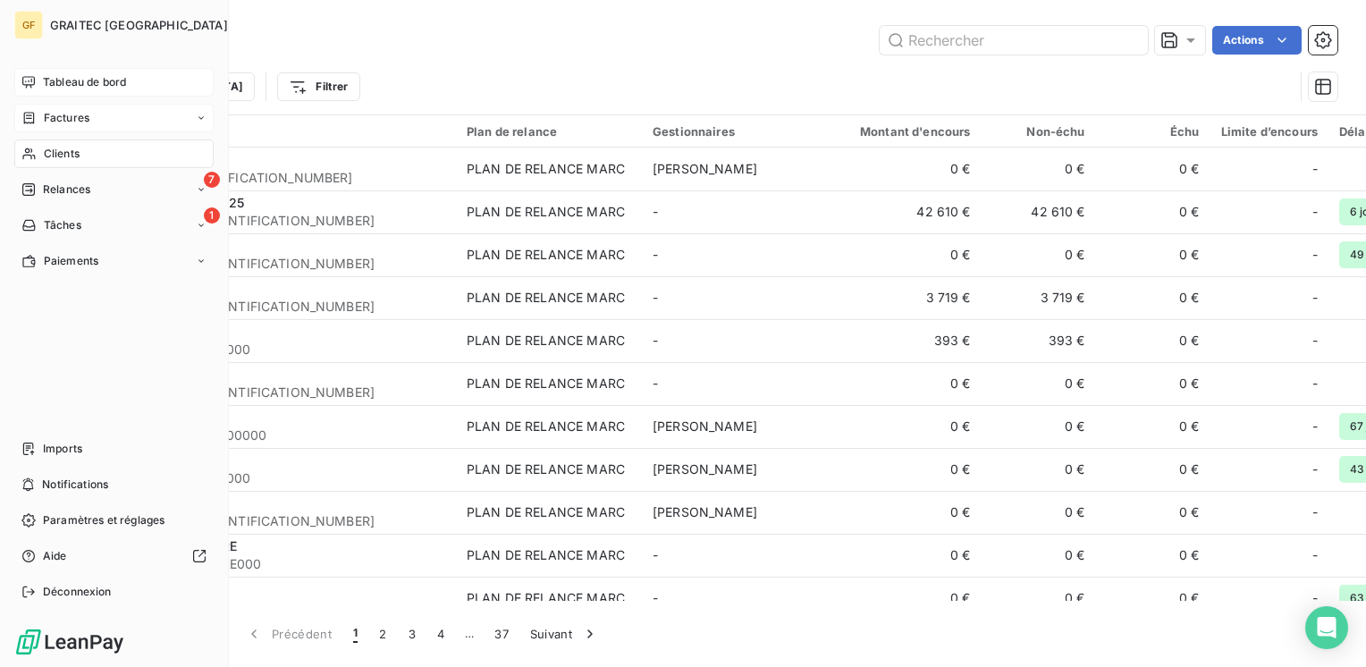
click at [68, 119] on span "Factures" at bounding box center [67, 118] width 46 height 16
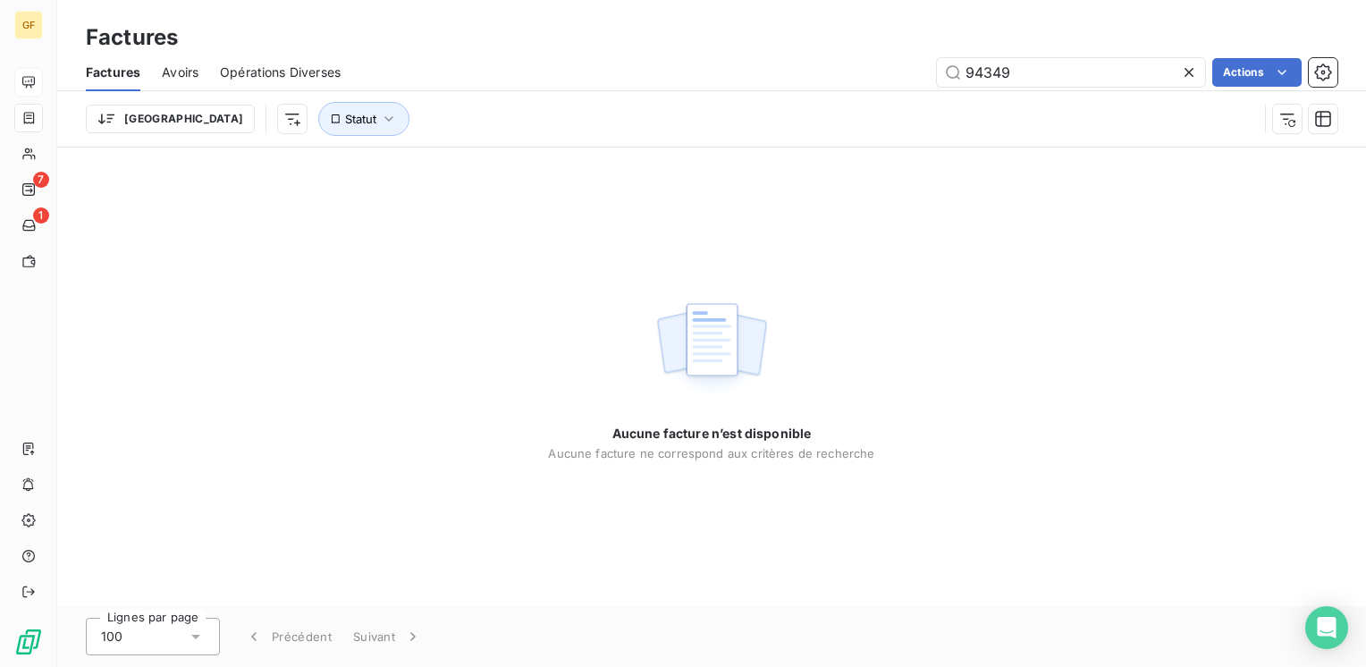
click at [1187, 65] on icon at bounding box center [1189, 72] width 18 height 18
